Goal: Information Seeking & Learning: Check status

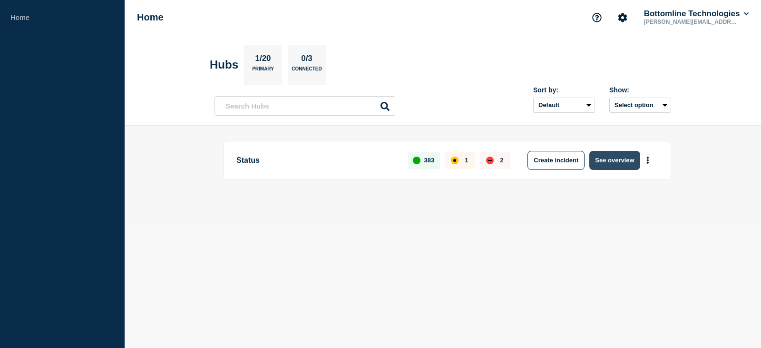
click at [616, 161] on button "See overview" at bounding box center [614, 160] width 50 height 19
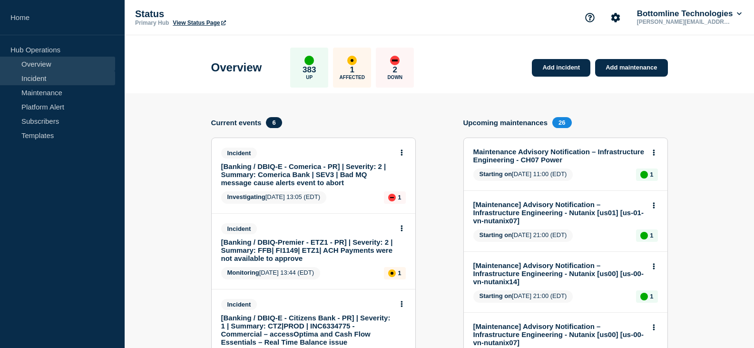
click at [37, 77] on link "Incident" at bounding box center [57, 78] width 115 height 14
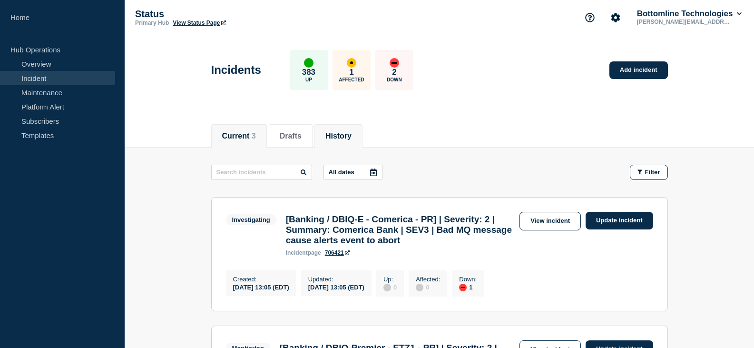
click at [323, 140] on li "History" at bounding box center [338, 135] width 48 height 23
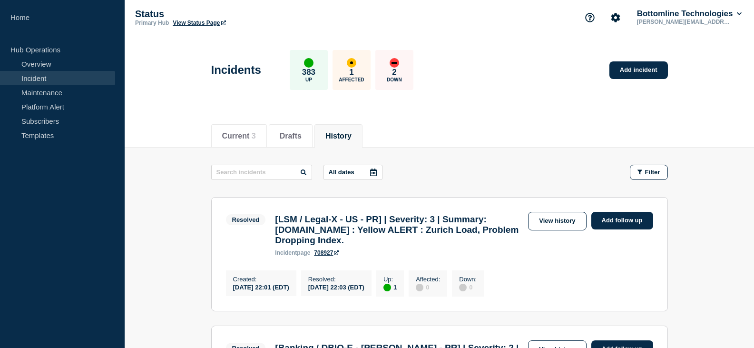
click at [342, 138] on button "History" at bounding box center [338, 136] width 26 height 9
click at [311, 234] on h3 "[LSM / Legal-X - US - PR] | Severity: 3 | Summary: [DOMAIN_NAME] : Yellow ALERT…" at bounding box center [399, 229] width 248 height 31
click at [403, 238] on h3 "[LSM / Legal-X - US - PR] | Severity: 3 | Summary: [DOMAIN_NAME] : Yellow ALERT…" at bounding box center [399, 229] width 248 height 31
click at [557, 219] on link "View history" at bounding box center [557, 221] width 58 height 19
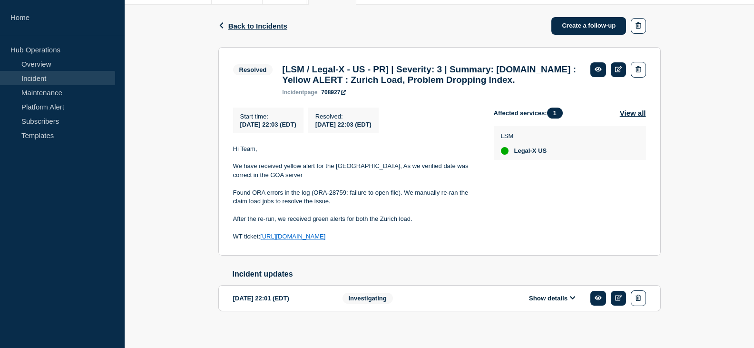
scroll to position [172, 0]
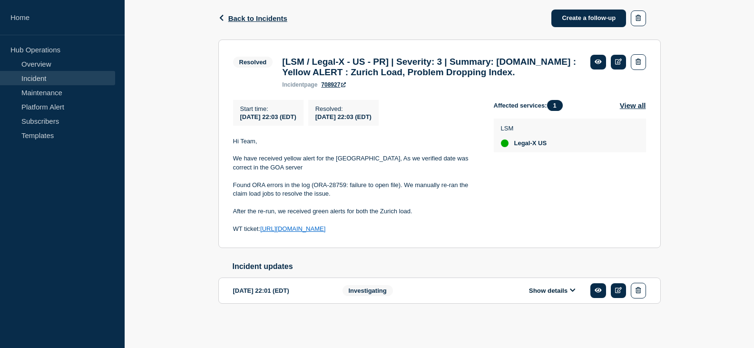
click at [555, 288] on button "Show details" at bounding box center [552, 290] width 52 height 8
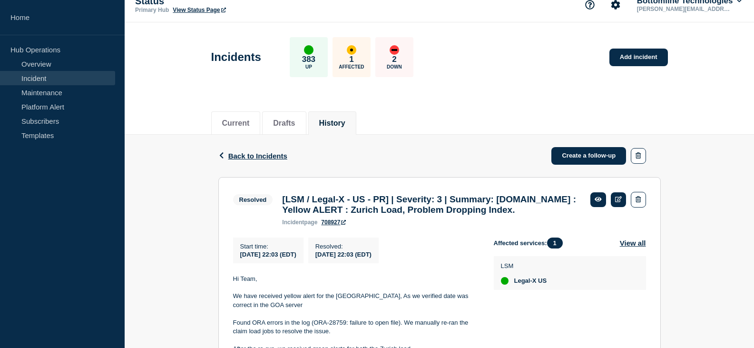
scroll to position [60, 0]
